Goal: Information Seeking & Learning: Learn about a topic

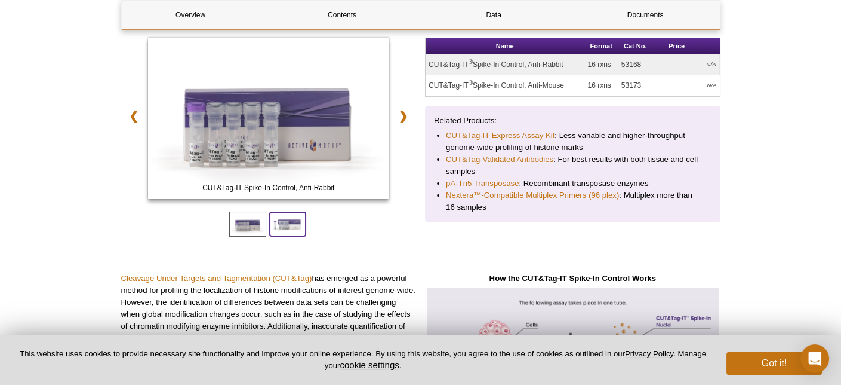
click at [288, 223] on span at bounding box center [287, 223] width 37 height 25
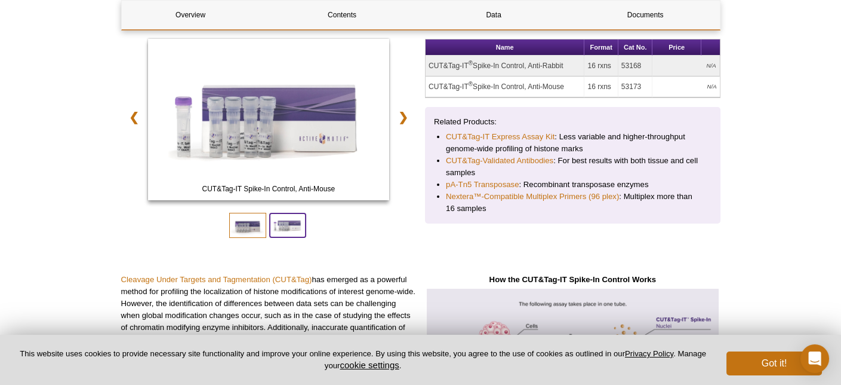
scroll to position [169, 0]
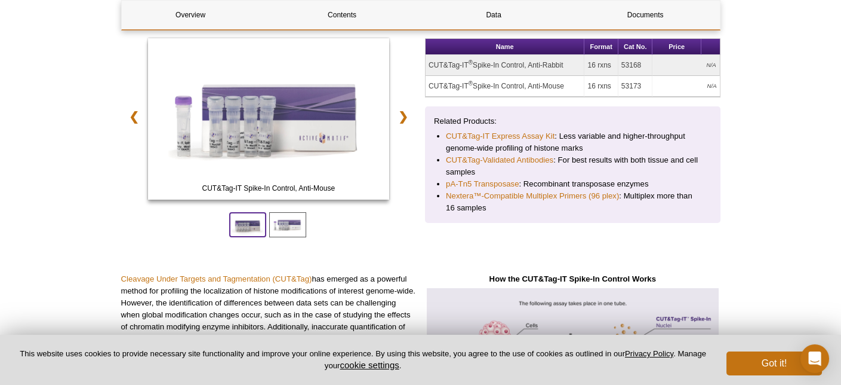
click at [250, 233] on span at bounding box center [247, 224] width 37 height 25
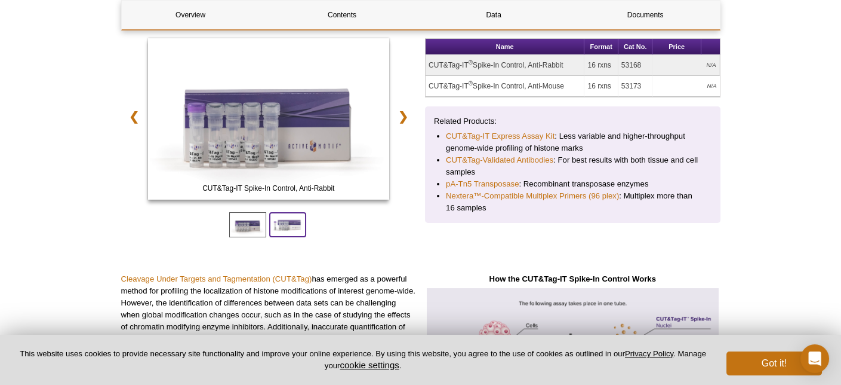
click at [276, 229] on span at bounding box center [287, 224] width 37 height 25
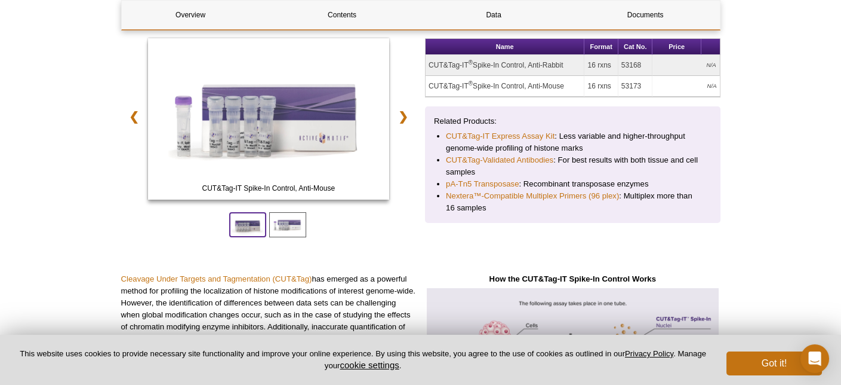
click at [254, 231] on span at bounding box center [247, 224] width 37 height 25
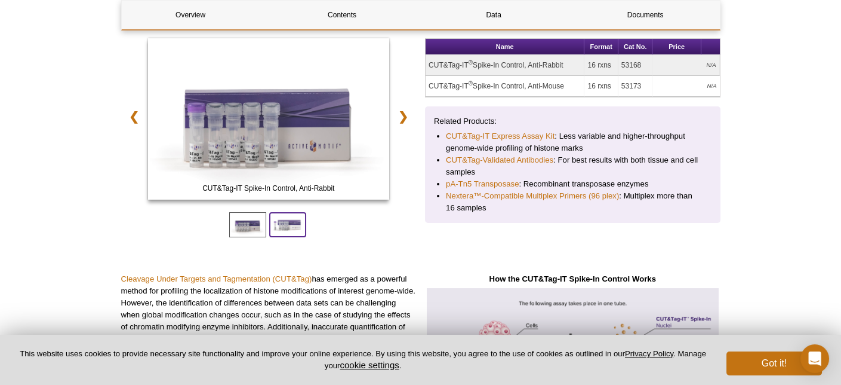
click at [283, 223] on span at bounding box center [287, 224] width 37 height 25
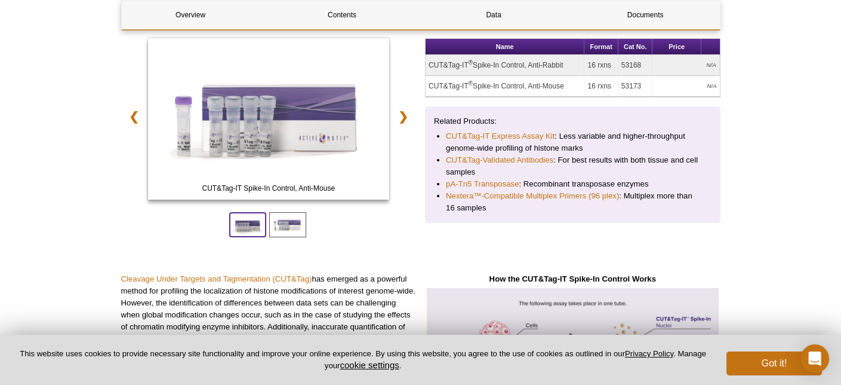
click at [253, 228] on span at bounding box center [247, 224] width 37 height 25
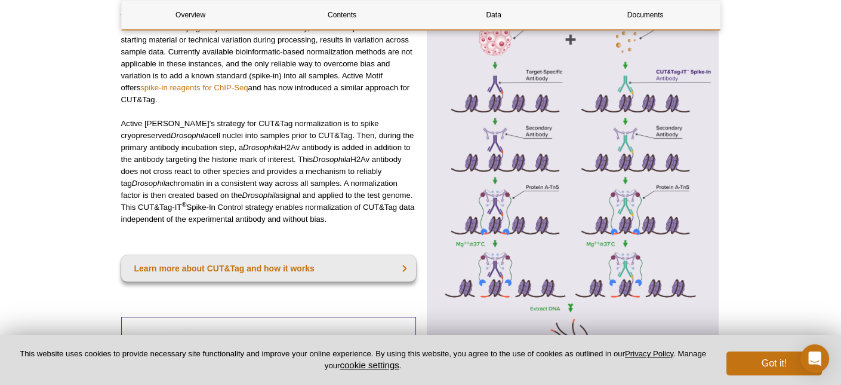
scroll to position [408, 0]
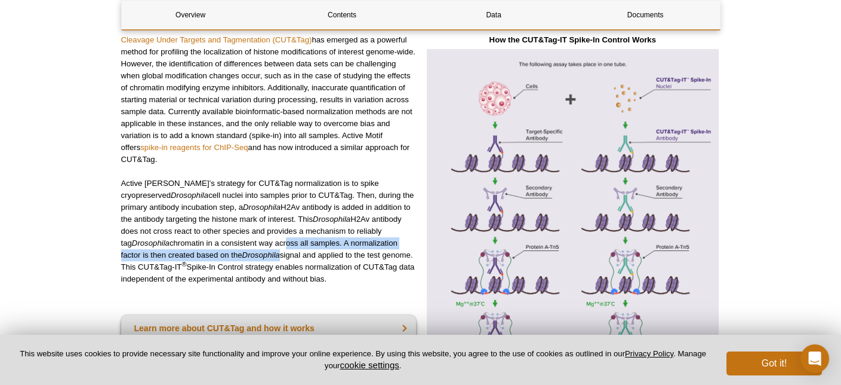
drag, startPoint x: 233, startPoint y: 251, endPoint x: 235, endPoint y: 242, distance: 9.1
click at [235, 242] on p "Active [PERSON_NAME]’s strategy for CUT&Tag normalization is to spike cryoprese…" at bounding box center [269, 230] width 296 height 107
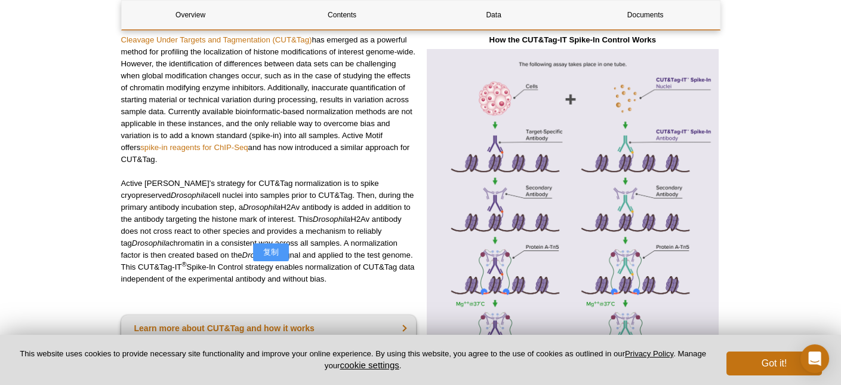
click at [213, 243] on p "Active [PERSON_NAME]’s strategy for CUT&Tag normalization is to spike cryoprese…" at bounding box center [269, 230] width 296 height 107
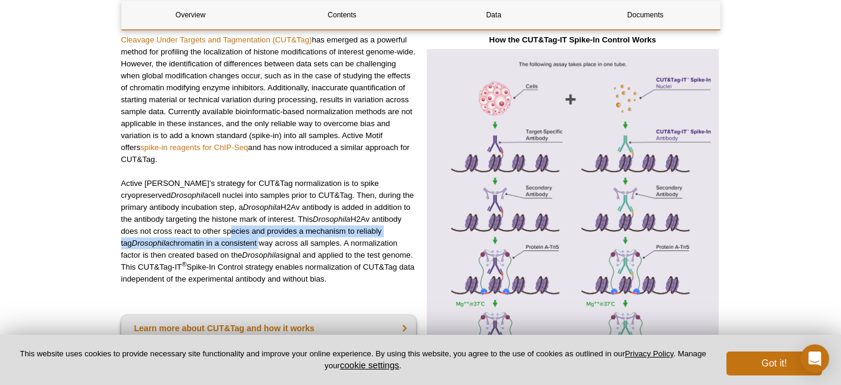
drag, startPoint x: 208, startPoint y: 235, endPoint x: 207, endPoint y: 241, distance: 6.7
click at [207, 241] on p "Active [PERSON_NAME]’s strategy for CUT&Tag normalization is to spike cryoprese…" at bounding box center [269, 230] width 296 height 107
click at [196, 239] on p "Active [PERSON_NAME]’s strategy for CUT&Tag normalization is to spike cryoprese…" at bounding box center [269, 230] width 296 height 107
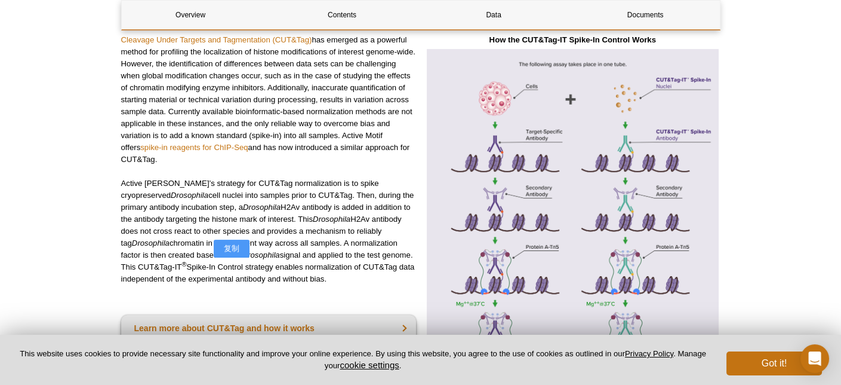
click at [196, 228] on p "Active [PERSON_NAME]’s strategy for CUT&Tag normalization is to spike cryoprese…" at bounding box center [269, 230] width 296 height 107
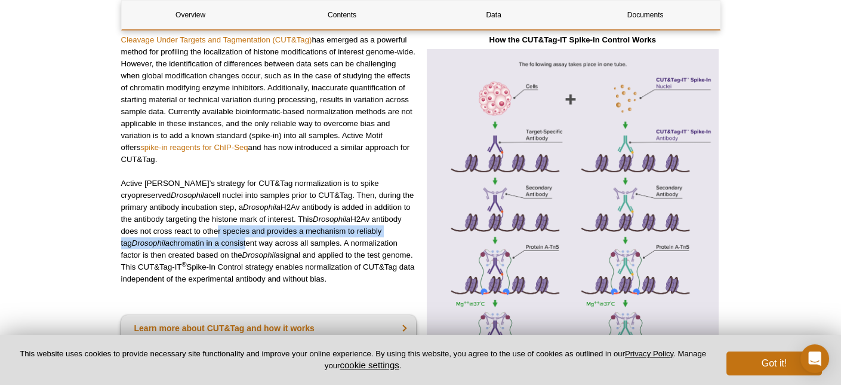
drag, startPoint x: 196, startPoint y: 228, endPoint x: 194, endPoint y: 241, distance: 12.7
click at [194, 241] on p "Active [PERSON_NAME]’s strategy for CUT&Tag normalization is to spike cryoprese…" at bounding box center [269, 230] width 296 height 107
click at [272, 235] on p "Active [PERSON_NAME]’s strategy for CUT&Tag normalization is to spike cryoprese…" at bounding box center [269, 230] width 296 height 107
drag, startPoint x: 274, startPoint y: 230, endPoint x: 274, endPoint y: 239, distance: 9.6
click at [274, 239] on p "Active [PERSON_NAME]’s strategy for CUT&Tag normalization is to spike cryoprese…" at bounding box center [269, 230] width 296 height 107
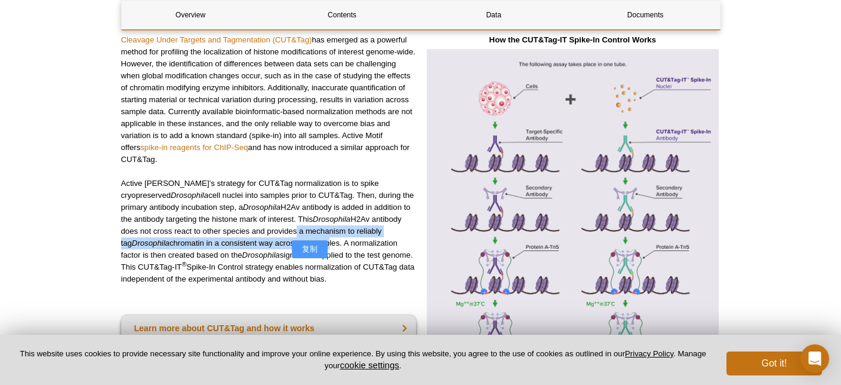
click at [276, 231] on p "Active [PERSON_NAME]’s strategy for CUT&Tag normalization is to spike cryoprese…" at bounding box center [269, 230] width 296 height 107
drag, startPoint x: 276, startPoint y: 228, endPoint x: 278, endPoint y: 241, distance: 13.2
click at [278, 241] on p "Active [PERSON_NAME]’s strategy for CUT&Tag normalization is to spike cryoprese…" at bounding box center [269, 230] width 296 height 107
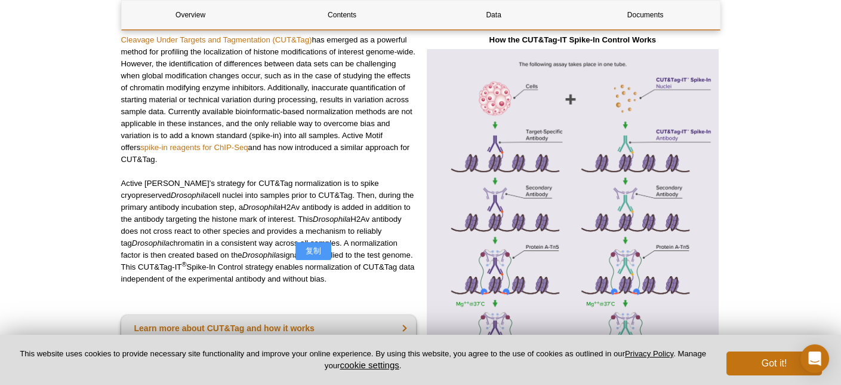
click at [155, 285] on div "Cleavage Under Targets and Tagmentation (CUT&Tag) has emerged as a powerful met…" at bounding box center [269, 328] width 296 height 589
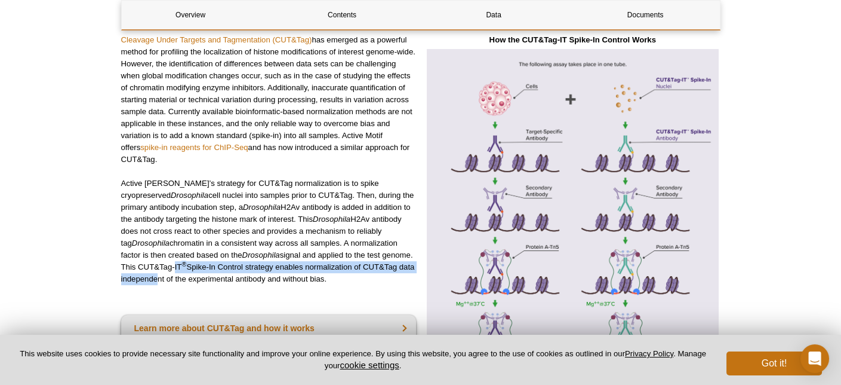
drag, startPoint x: 153, startPoint y: 277, endPoint x: 153, endPoint y: 269, distance: 7.8
click at [153, 269] on p "Active [PERSON_NAME]’s strategy for CUT&Tag normalization is to spike cryoprese…" at bounding box center [269, 230] width 296 height 107
drag, startPoint x: 149, startPoint y: 265, endPoint x: 151, endPoint y: 274, distance: 8.6
click at [151, 274] on p "Active [PERSON_NAME]’s strategy for CUT&Tag normalization is to spike cryoprese…" at bounding box center [269, 230] width 296 height 107
click at [206, 272] on p "Active [PERSON_NAME]’s strategy for CUT&Tag normalization is to spike cryoprese…" at bounding box center [269, 230] width 296 height 107
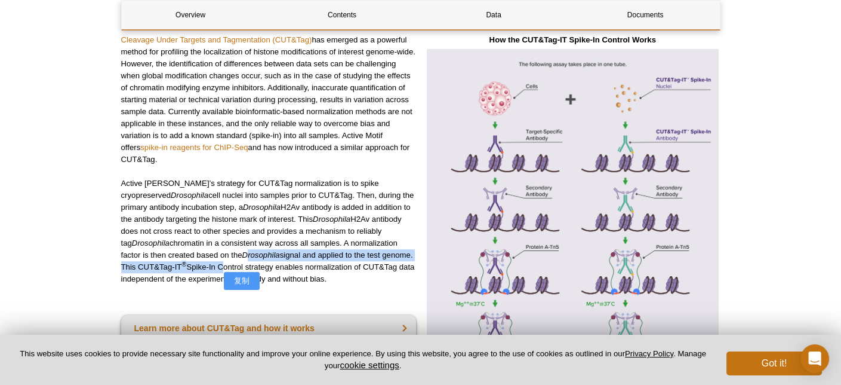
drag, startPoint x: 202, startPoint y: 258, endPoint x: 204, endPoint y: 265, distance: 6.8
click at [204, 265] on p "Active [PERSON_NAME]’s strategy for CUT&Tag normalization is to spike cryoprese…" at bounding box center [269, 230] width 296 height 107
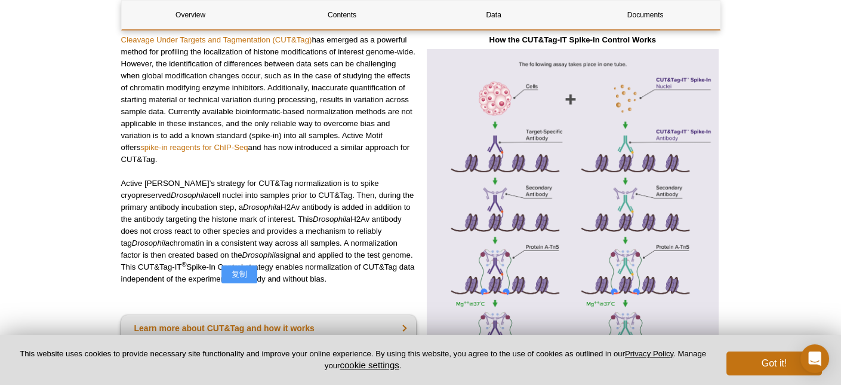
click at [325, 275] on p "Active [PERSON_NAME]’s strategy for CUT&Tag normalization is to spike cryoprese…" at bounding box center [269, 230] width 296 height 107
